Goal: Task Accomplishment & Management: Use online tool/utility

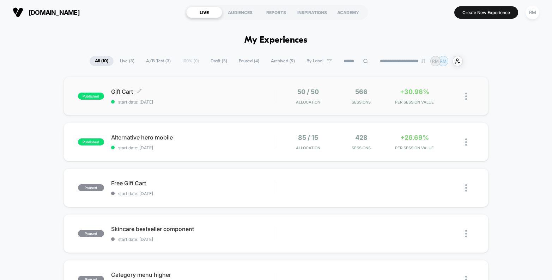
click at [194, 92] on span "Gift Cart Click to edit experience details" at bounding box center [193, 91] width 165 height 7
